Goal: Task Accomplishment & Management: Manage account settings

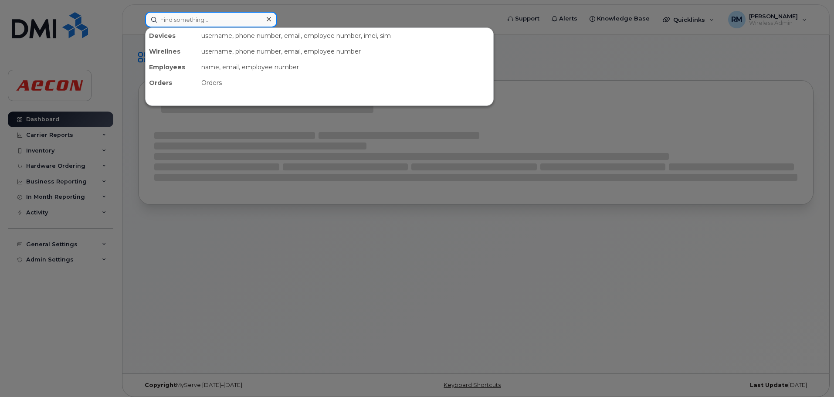
click at [193, 21] on input at bounding box center [211, 20] width 132 height 16
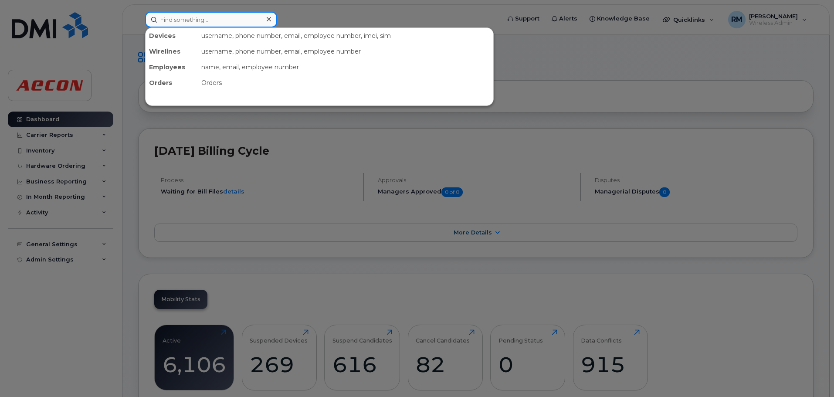
click at [174, 18] on input at bounding box center [211, 20] width 132 height 16
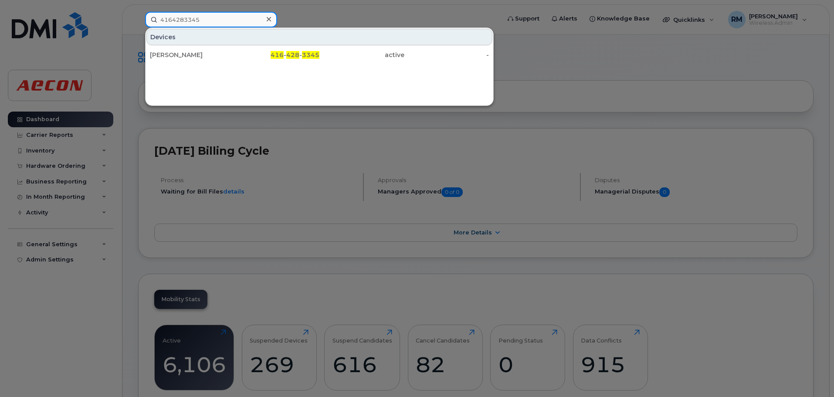
type input "4164283345"
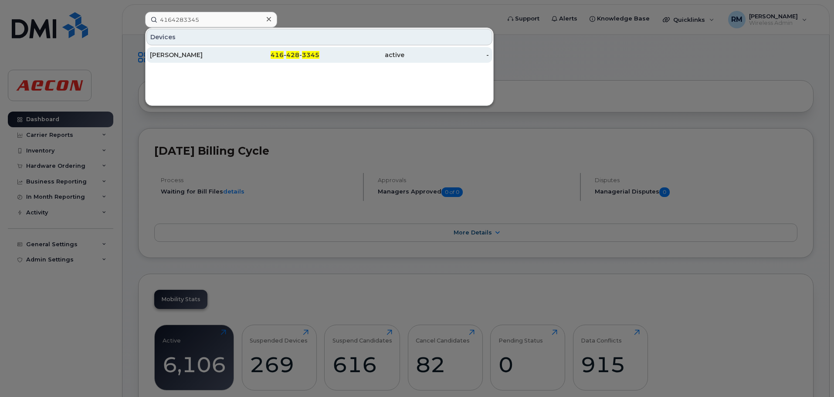
click at [303, 61] on div "416 - 428 - 3345" at bounding box center [277, 55] width 85 height 16
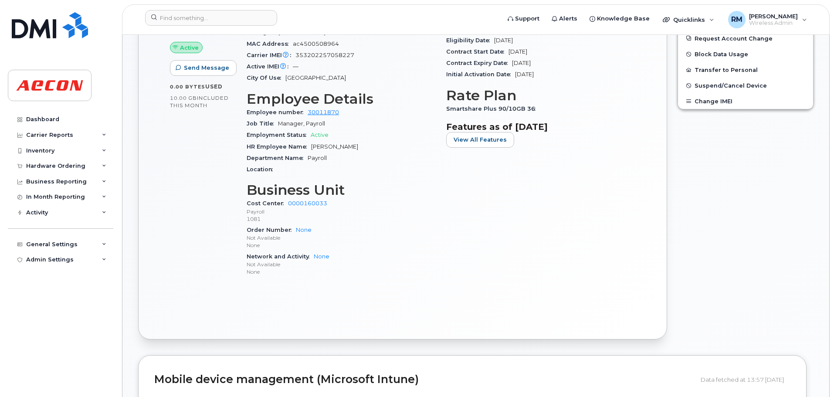
scroll to position [305, 0]
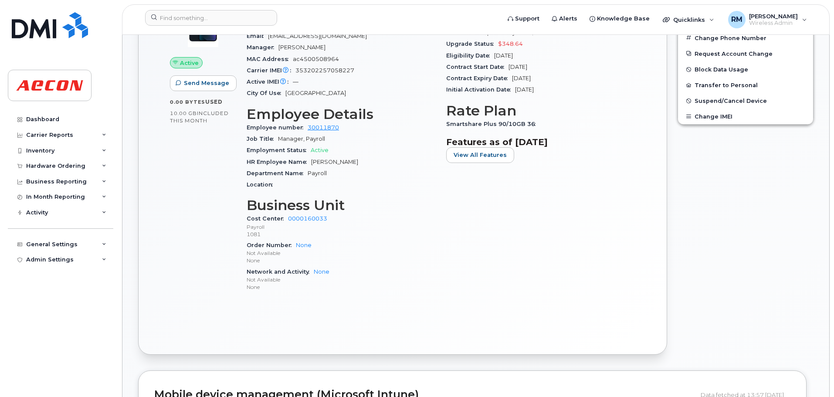
drag, startPoint x: 334, startPoint y: 159, endPoint x: 340, endPoint y: 161, distance: 6.1
click at [334, 159] on span "Michelle Kehl" at bounding box center [334, 162] width 47 height 7
drag, startPoint x: 347, startPoint y: 160, endPoint x: 313, endPoint y: 160, distance: 34.4
click at [313, 160] on span "Michelle Kehl" at bounding box center [334, 162] width 47 height 7
copy span "Michelle Kehl"
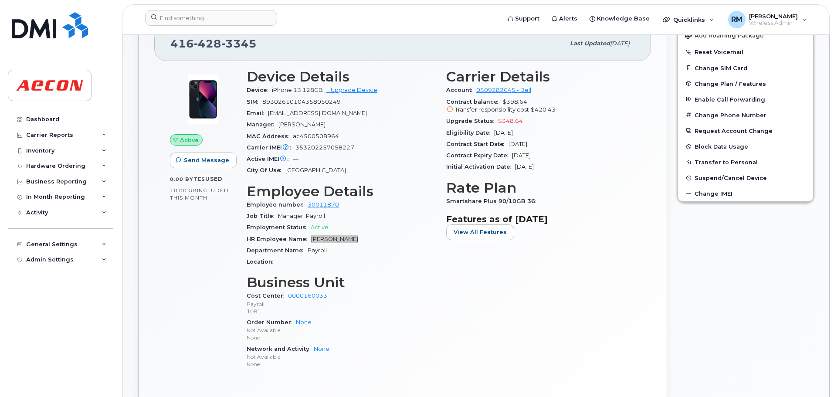
scroll to position [218, 0]
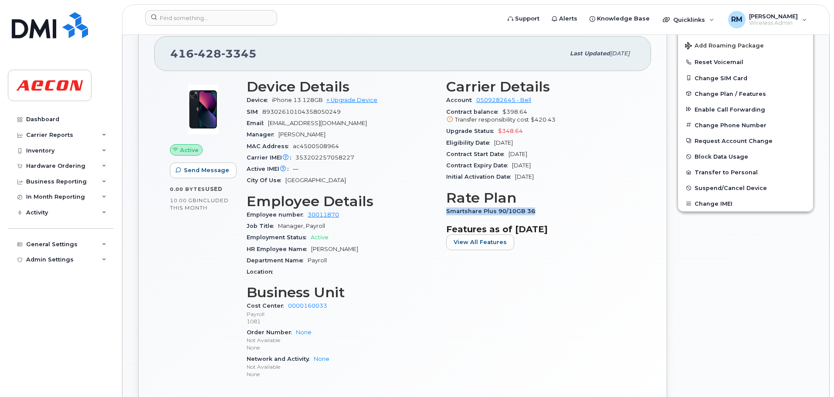
drag, startPoint x: 447, startPoint y: 211, endPoint x: 532, endPoint y: 210, distance: 85.0
click at [532, 210] on span "Smartshare Plus 90/10GB 36" at bounding box center [493, 211] width 94 height 7
copy span "Smartshare Plus 90/10GB 36"
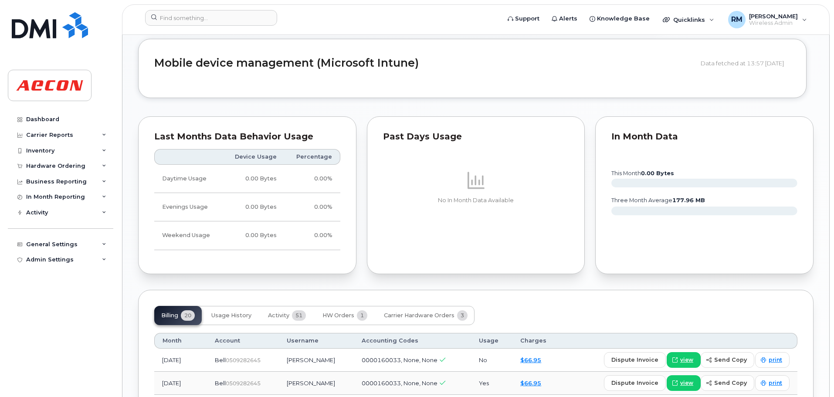
scroll to position [784, 0]
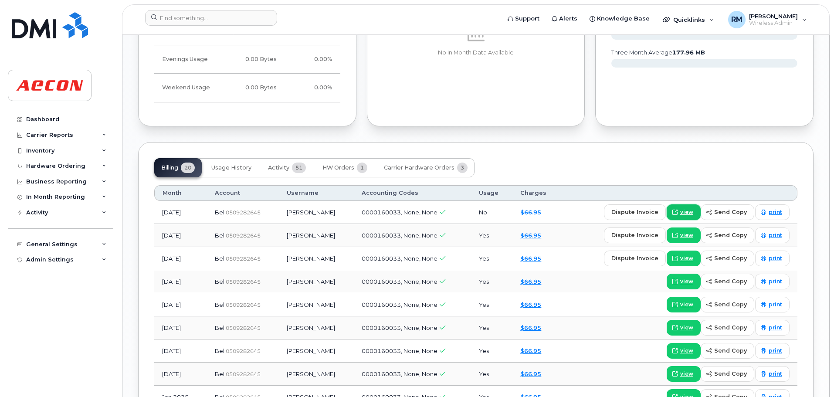
click at [685, 213] on span "view" at bounding box center [686, 212] width 13 height 8
click at [687, 214] on span "view" at bounding box center [686, 212] width 13 height 8
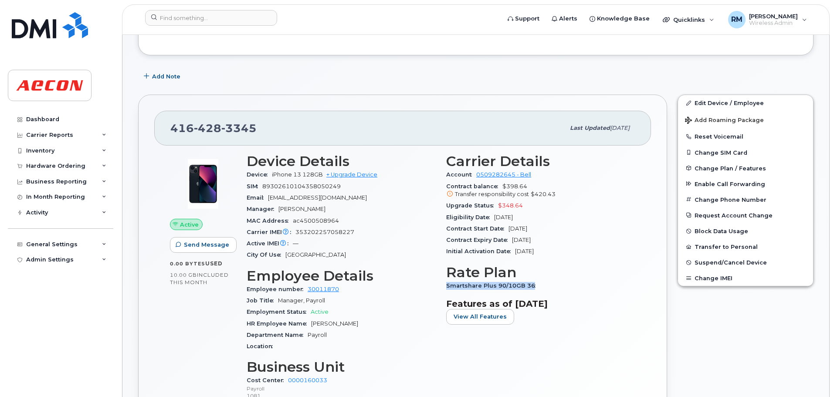
scroll to position [87, 0]
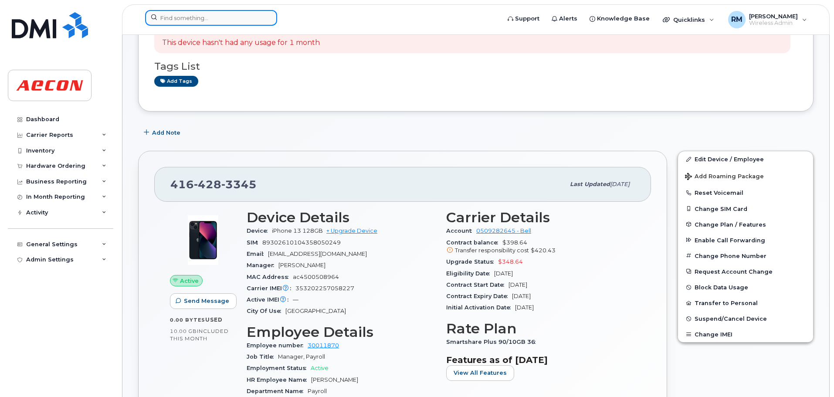
click at [197, 14] on input at bounding box center [211, 18] width 132 height 16
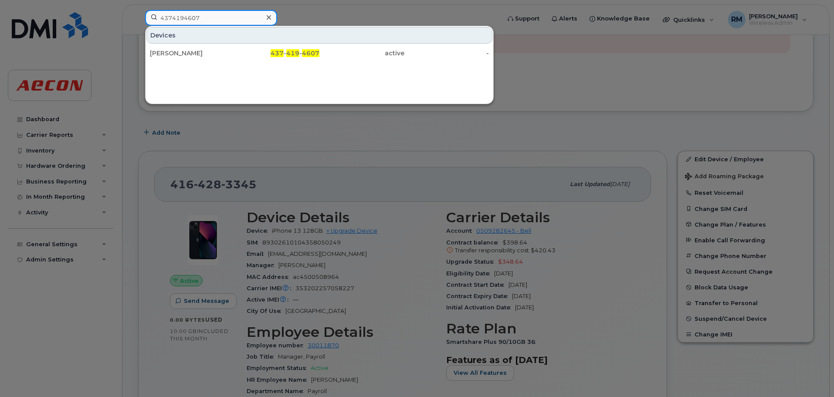
type input "4374194607"
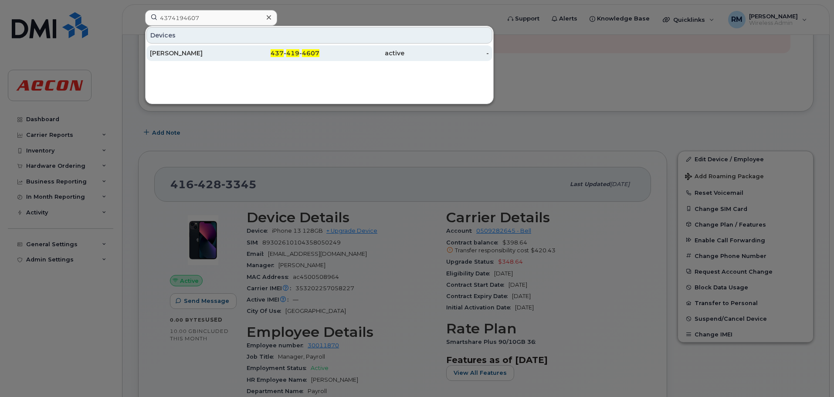
click at [312, 51] on span "4607" at bounding box center [310, 53] width 17 height 8
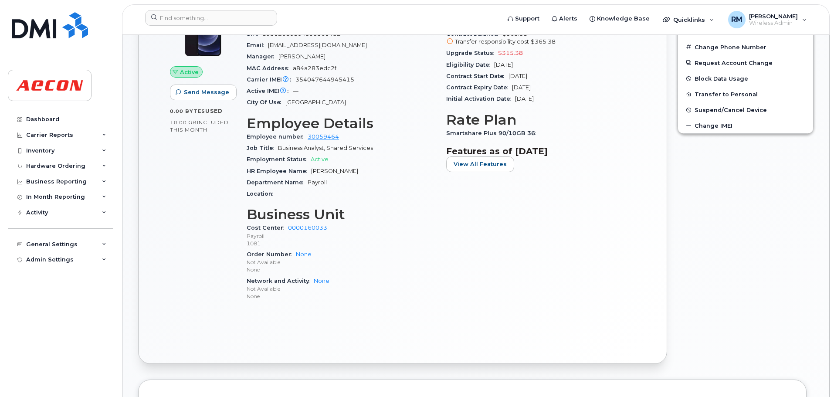
scroll to position [305, 0]
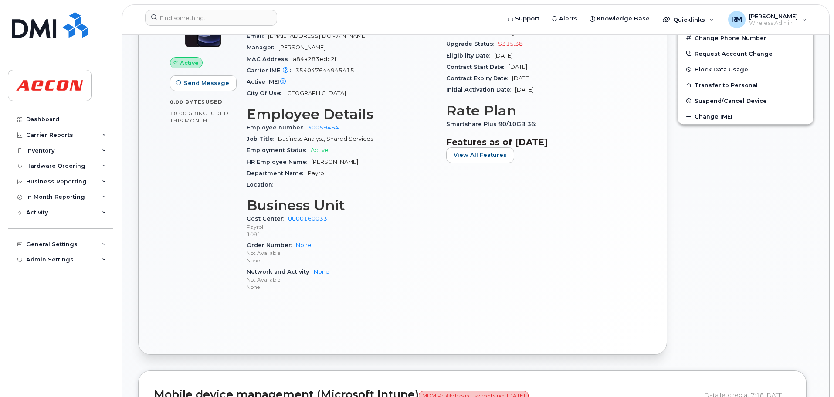
drag, startPoint x: 390, startPoint y: 161, endPoint x: 310, endPoint y: 163, distance: 80.2
click at [310, 163] on div "HR Employee Name Andrew Duncan-McWilliams" at bounding box center [341, 161] width 189 height 11
copy span "Andrew Duncan-McWilliams"
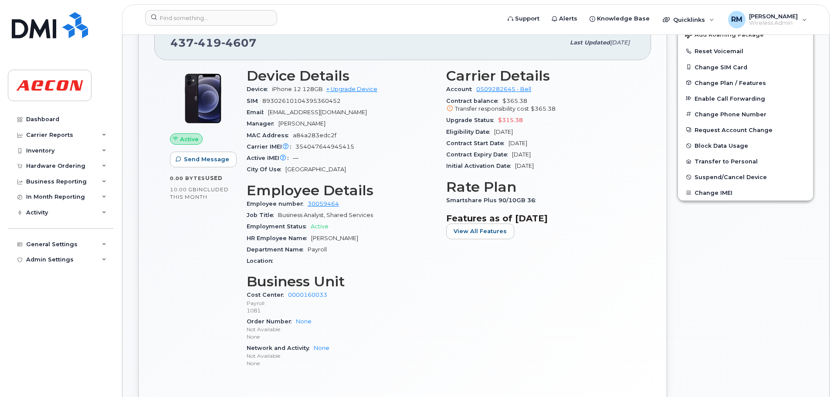
scroll to position [218, 0]
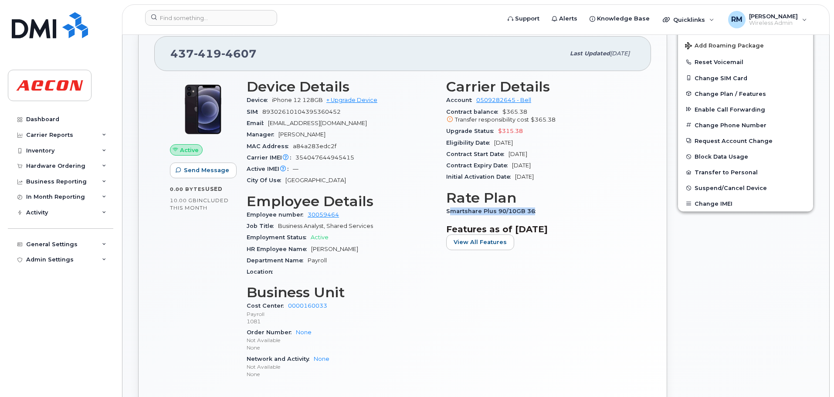
drag, startPoint x: 449, startPoint y: 212, endPoint x: 545, endPoint y: 212, distance: 95.4
click at [545, 212] on div "Smartshare Plus 90/10GB 36" at bounding box center [540, 211] width 189 height 11
click at [448, 212] on span "Smartshare Plus 90/10GB 36" at bounding box center [493, 211] width 94 height 7
drag, startPoint x: 447, startPoint y: 211, endPoint x: 619, endPoint y: 206, distance: 172.2
click at [619, 206] on div "Smartshare Plus 90/10GB 36" at bounding box center [540, 211] width 189 height 11
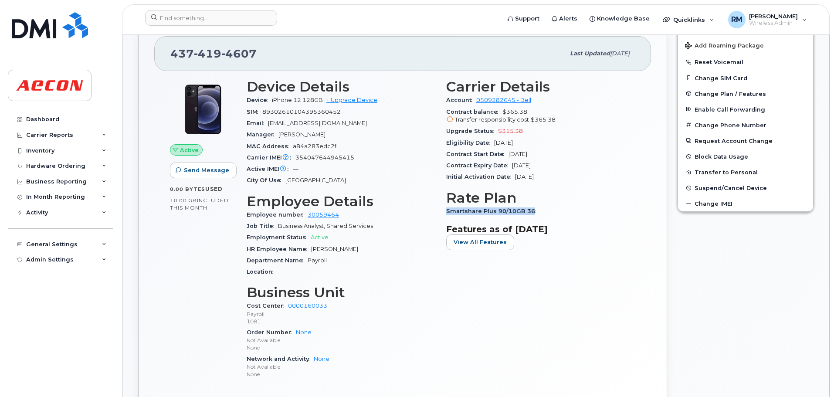
copy span "Smartshare Plus 90/10GB 36"
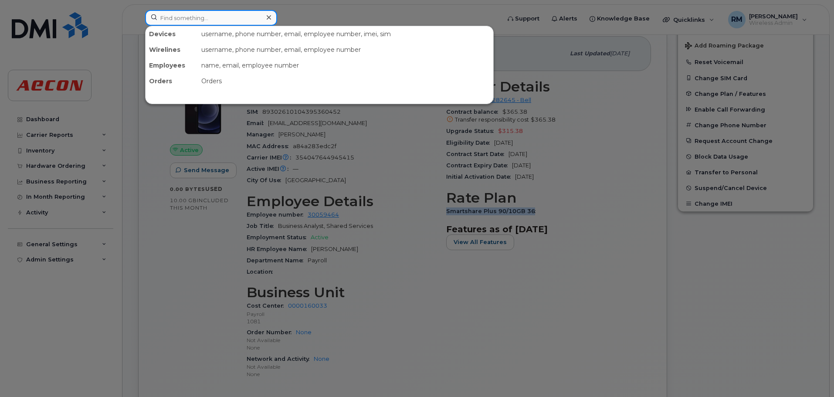
click at [220, 19] on input at bounding box center [211, 18] width 132 height 16
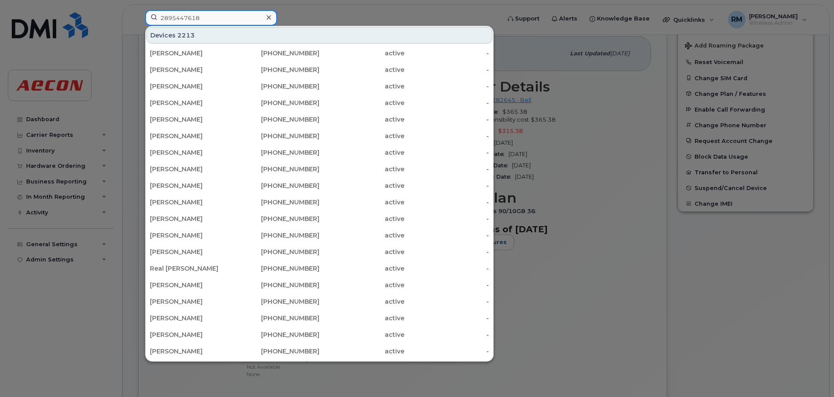
type input "2895447618"
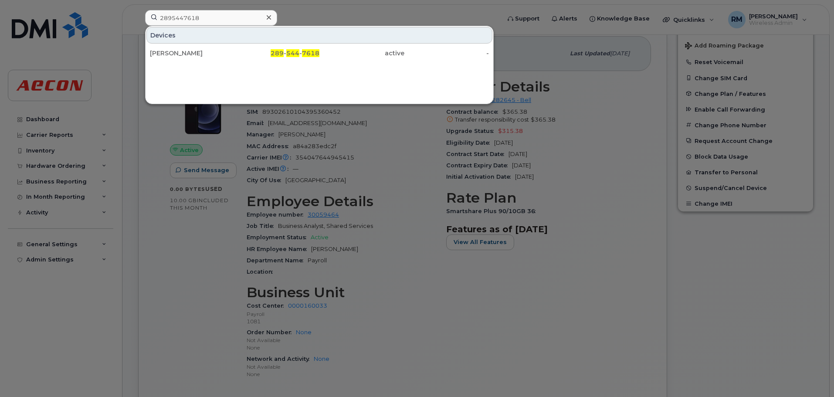
click at [280, 50] on span "289" at bounding box center [277, 53] width 13 height 8
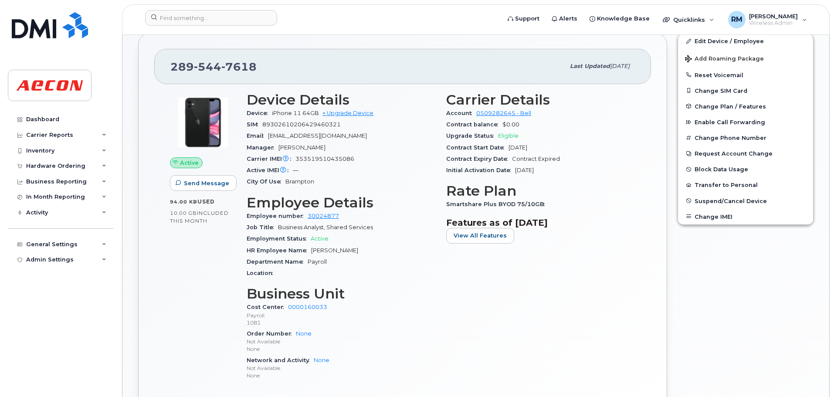
scroll to position [174, 0]
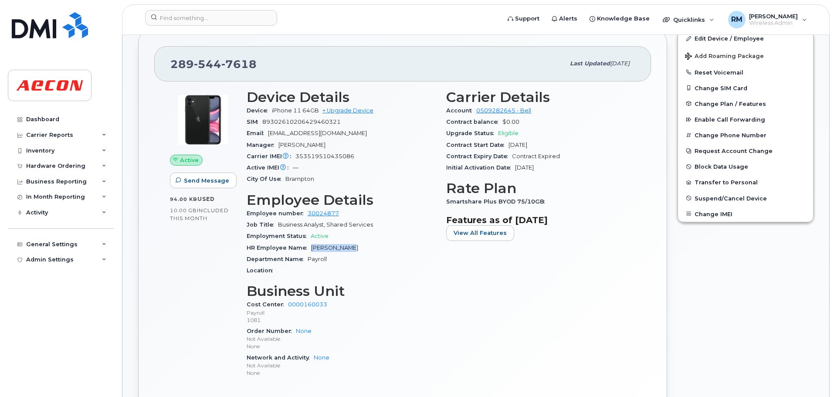
drag, startPoint x: 311, startPoint y: 250, endPoint x: 349, endPoint y: 248, distance: 38.0
click at [349, 248] on div "HR Employee Name Smitesh Modi" at bounding box center [341, 247] width 189 height 11
copy span "Smitesh Modi"
drag, startPoint x: 447, startPoint y: 200, endPoint x: 544, endPoint y: 200, distance: 97.2
click at [544, 200] on span "Smartshare Plus BYOD 75/10GB" at bounding box center [497, 201] width 103 height 7
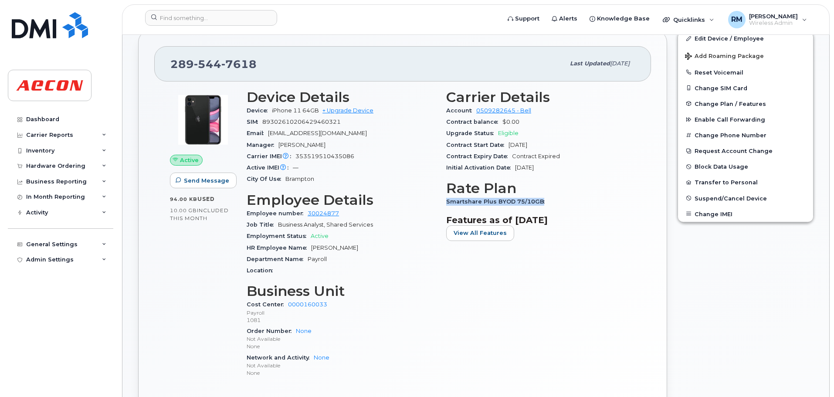
copy span "Smartshare Plus BYOD 75/10GB"
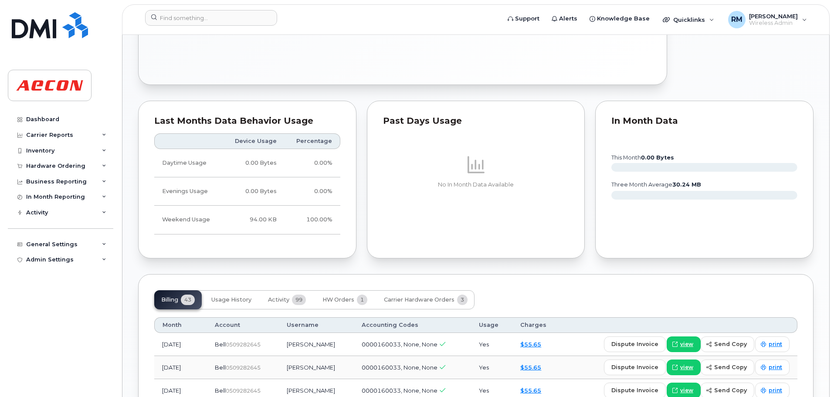
scroll to position [610, 0]
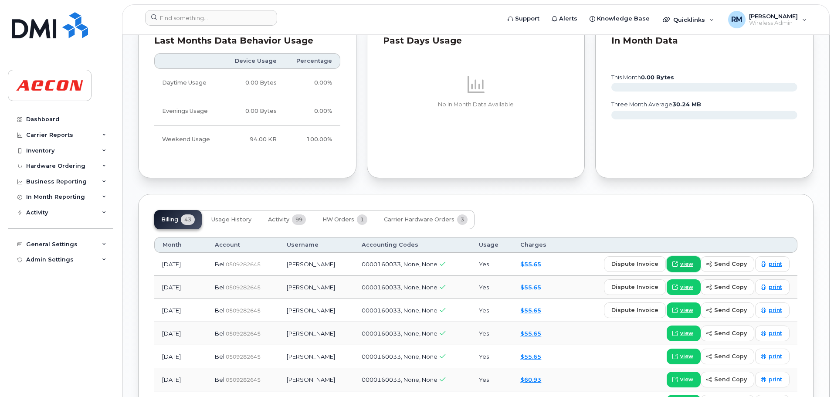
click at [690, 265] on span "view" at bounding box center [686, 264] width 13 height 8
click at [206, 17] on input at bounding box center [211, 18] width 132 height 16
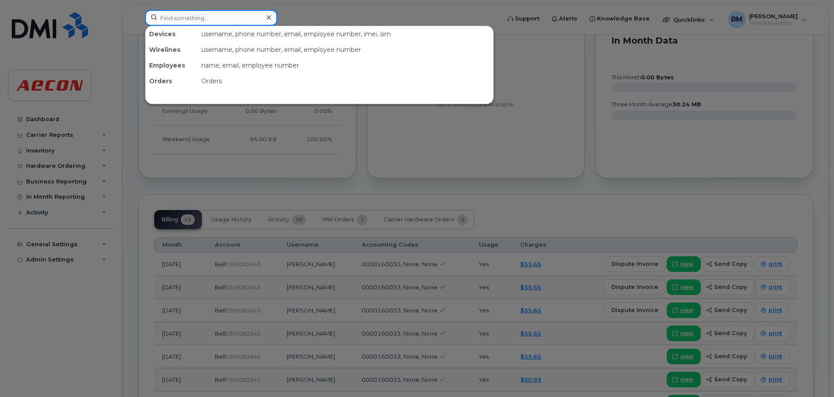
click at [203, 20] on input at bounding box center [211, 18] width 132 height 16
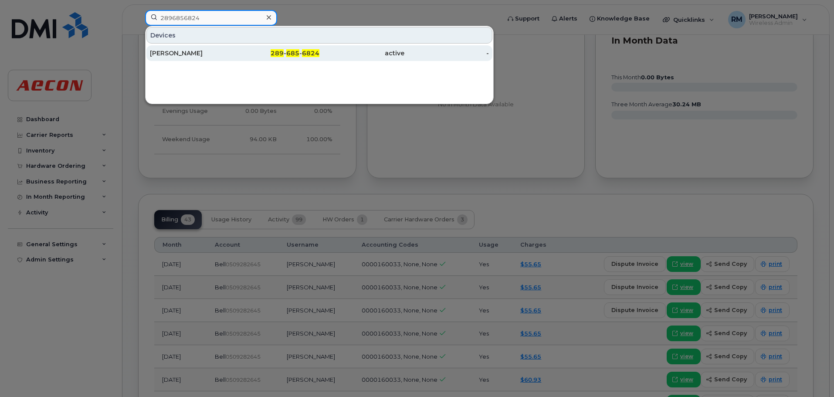
type input "2896856824"
click at [298, 51] on span "685" at bounding box center [292, 53] width 13 height 8
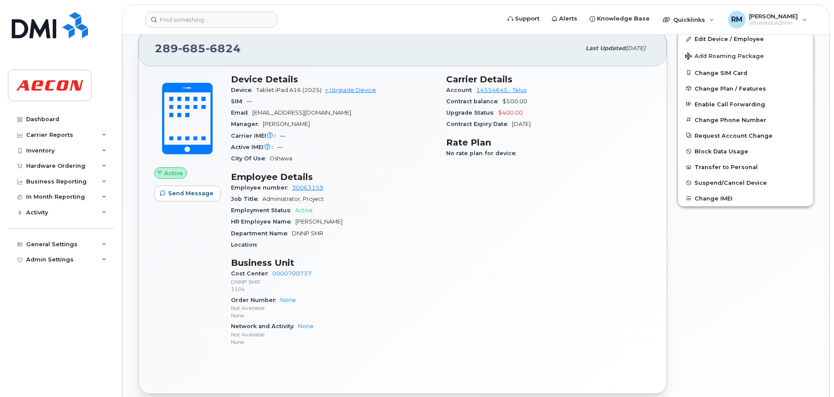
scroll to position [261, 0]
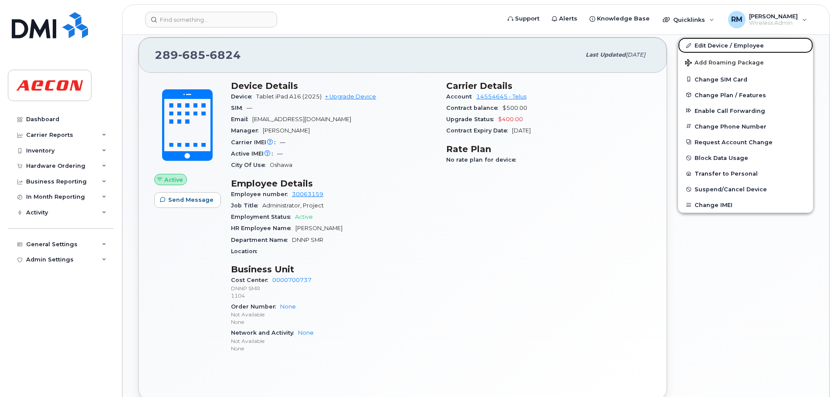
drag, startPoint x: 718, startPoint y: 44, endPoint x: 586, endPoint y: 138, distance: 162.1
click at [718, 44] on link "Edit Device / Employee" at bounding box center [745, 45] width 135 height 16
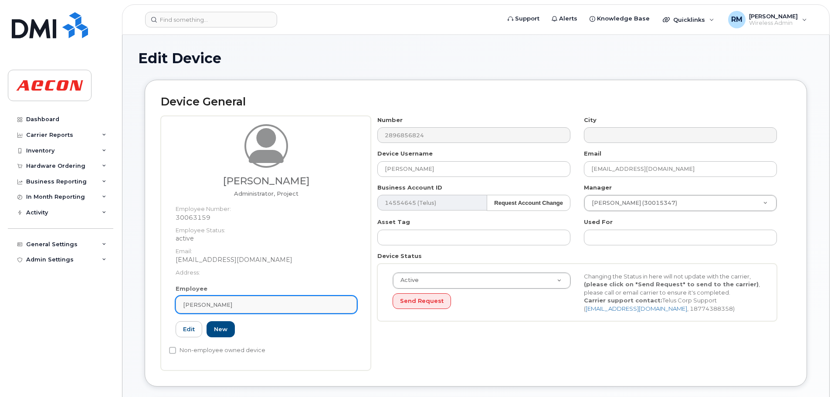
click at [210, 302] on span "Christel Dollard" at bounding box center [207, 305] width 49 height 8
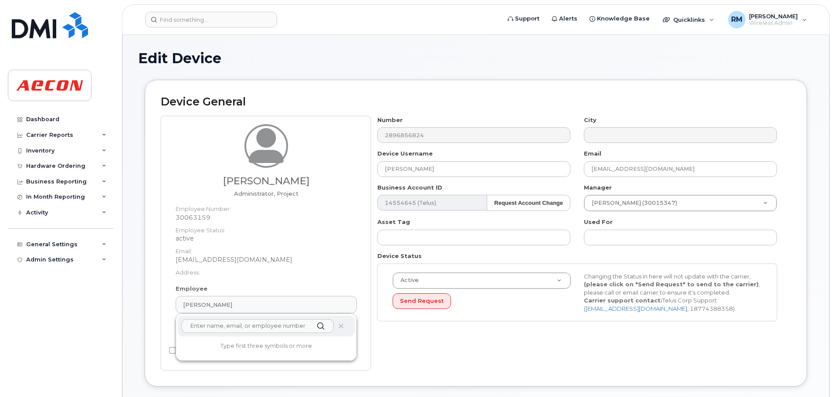
click at [215, 324] on input "text" at bounding box center [257, 326] width 153 height 14
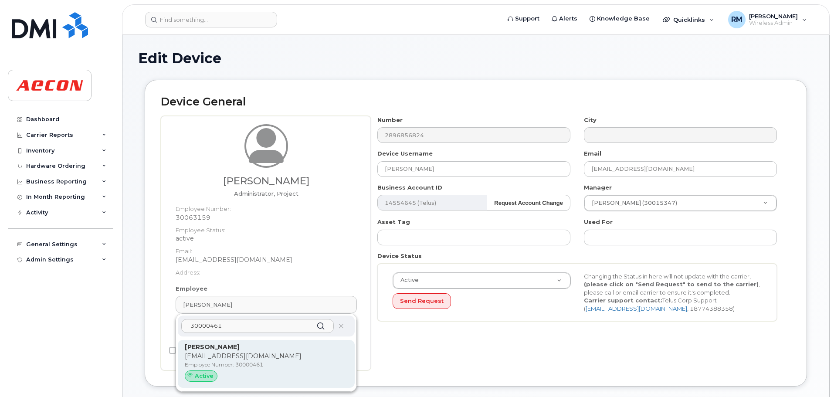
type input "30000461"
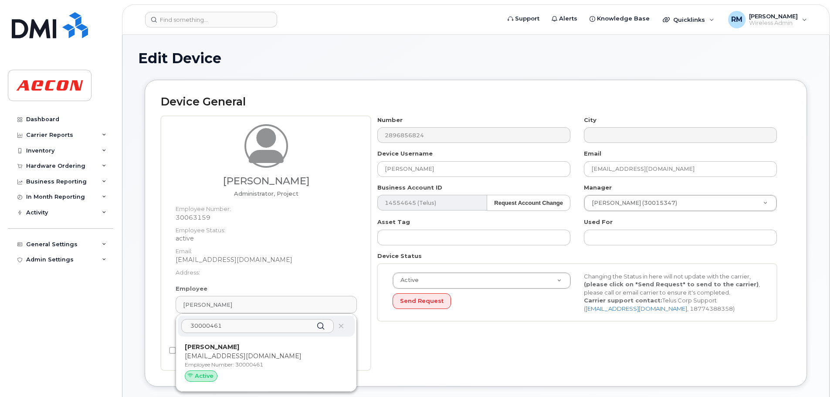
drag, startPoint x: 209, startPoint y: 359, endPoint x: 454, endPoint y: 29, distance: 410.8
click at [211, 351] on div "Todd Hamilton THAMILTON@AECON.COM Employee Number: 30000461 Active" at bounding box center [266, 363] width 163 height 43
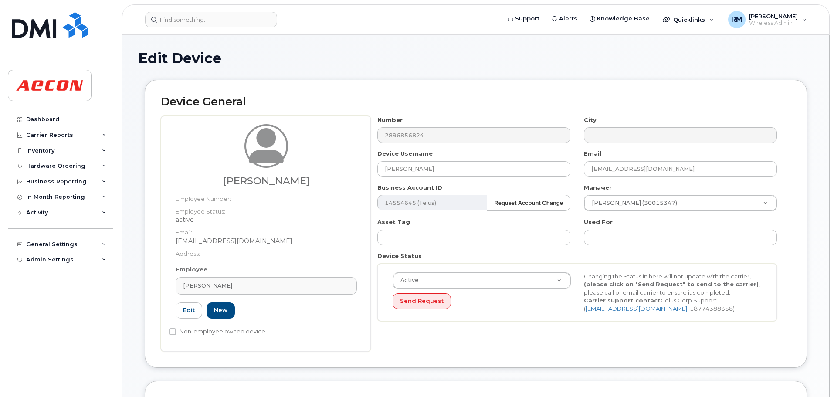
type input "30000461"
type input "[PERSON_NAME]"
type input "[EMAIL_ADDRESS][DOMAIN_NAME]"
type input "283714"
type input "283607"
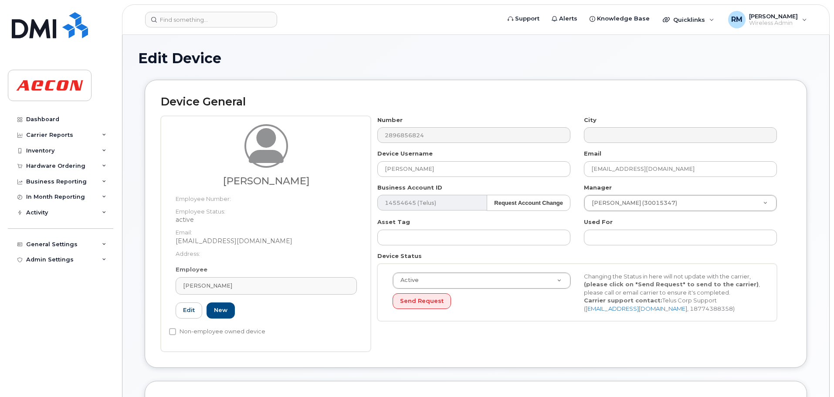
type input "283608"
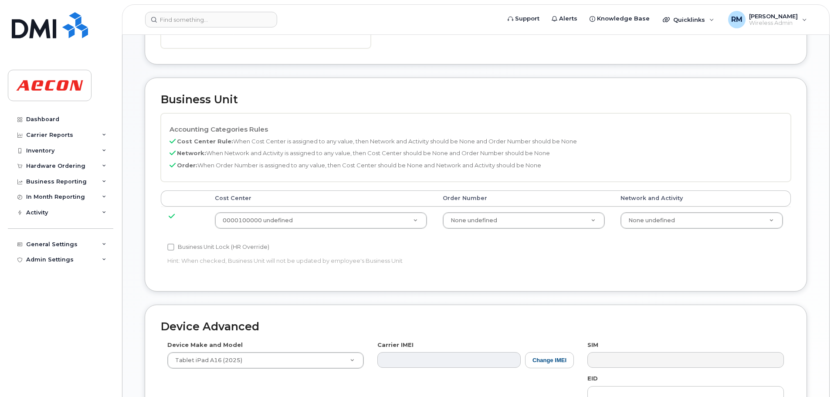
scroll to position [305, 0]
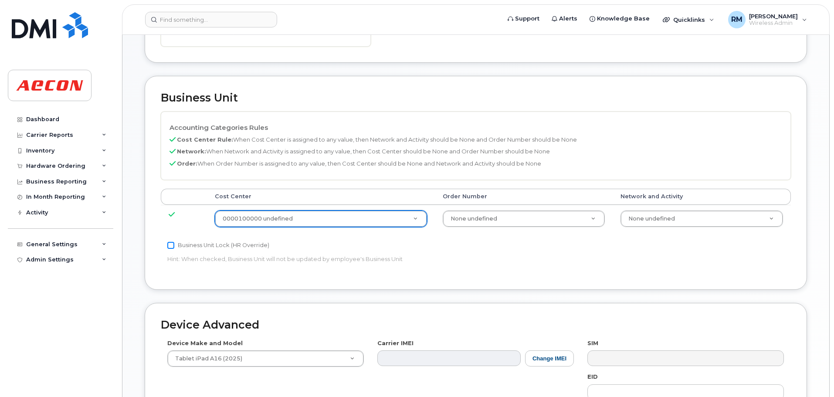
click at [168, 246] on input "Business Unit Lock (HR Override)" at bounding box center [170, 245] width 7 height 7
checkbox input "true"
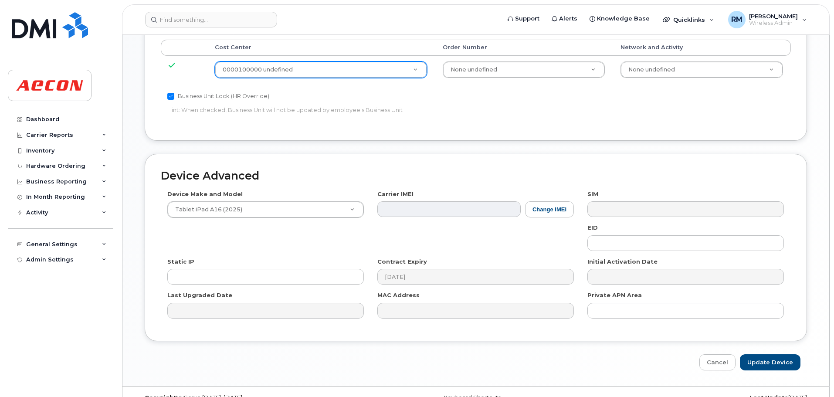
scroll to position [471, 0]
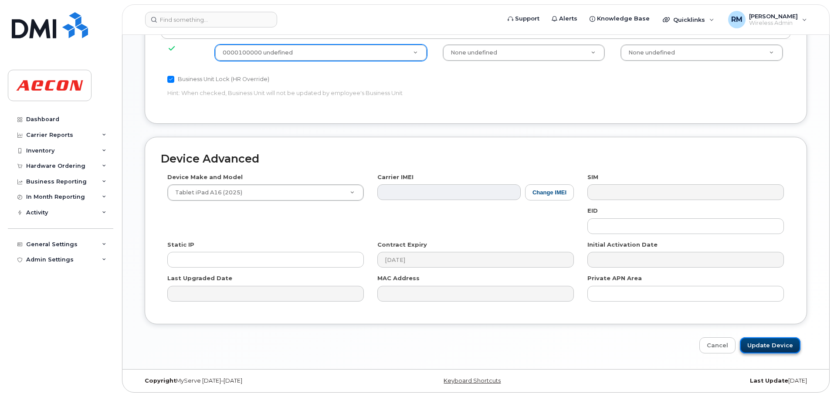
click at [763, 349] on input "Update Device" at bounding box center [770, 345] width 61 height 16
type input "Saving..."
